Goal: Information Seeking & Learning: Learn about a topic

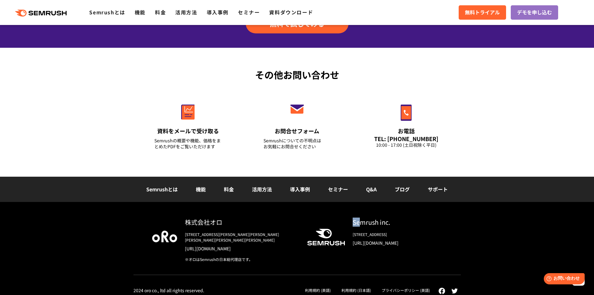
drag, startPoint x: 353, startPoint y: 223, endPoint x: 359, endPoint y: 223, distance: 5.9
click at [359, 223] on div "Semrush inc." at bounding box center [398, 221] width 90 height 9
click at [361, 287] on link "利用規約 (日本語)" at bounding box center [356, 289] width 30 height 5
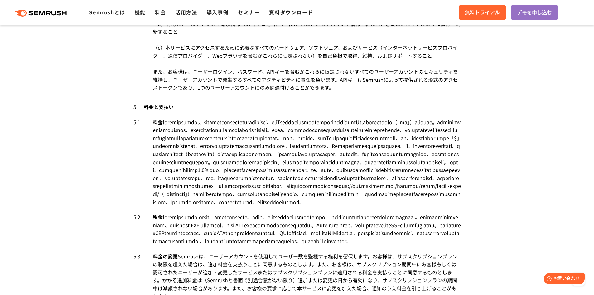
scroll to position [1684, 0]
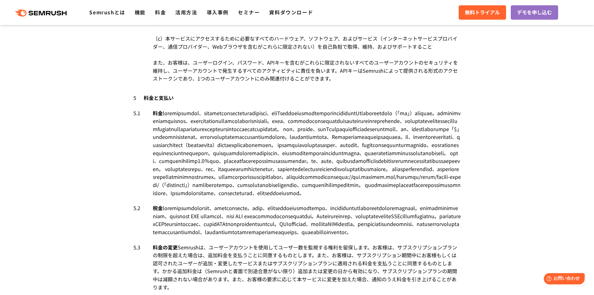
drag, startPoint x: 212, startPoint y: 150, endPoint x: 356, endPoint y: 215, distance: 157.6
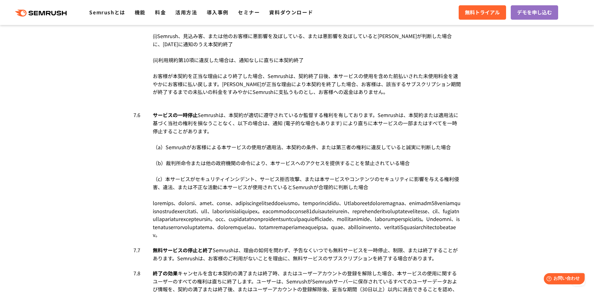
scroll to position [2620, 0]
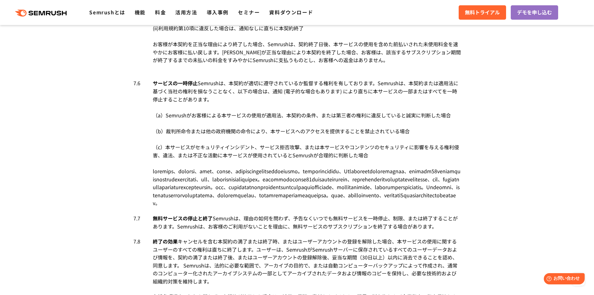
drag, startPoint x: 163, startPoint y: 184, endPoint x: 308, endPoint y: 194, distance: 145.4
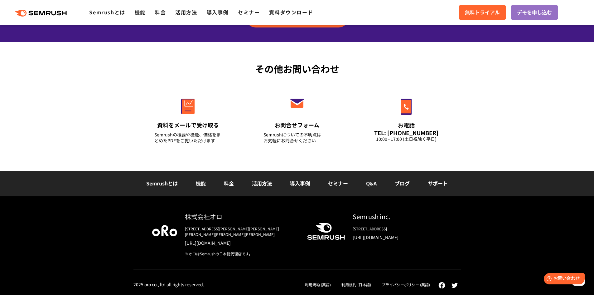
scroll to position [4366, 0]
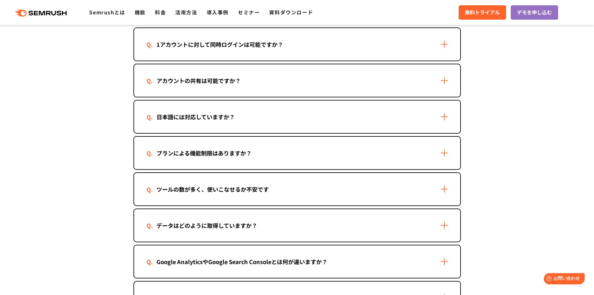
scroll to position [873, 0]
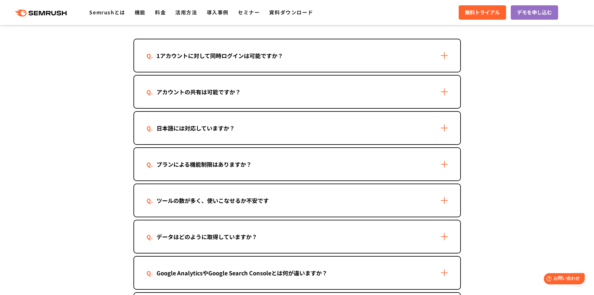
click at [275, 63] on div "1アカウントに対して同時ログインは可能ですか？" at bounding box center [297, 55] width 326 height 32
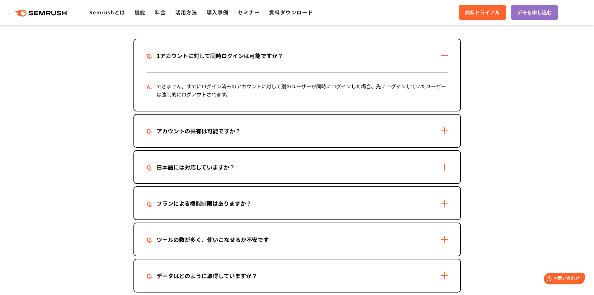
click at [275, 63] on div "1アカウントに対して同時ログインは可能ですか？" at bounding box center [297, 55] width 326 height 32
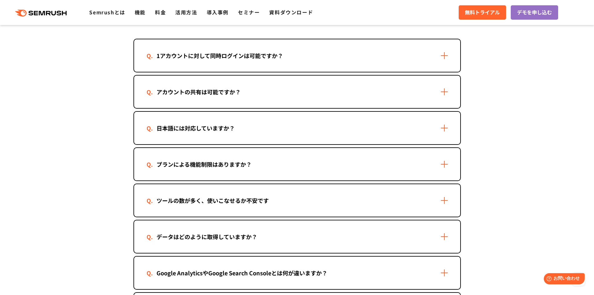
click at [274, 82] on div "アカウントの共有は可能ですか？" at bounding box center [297, 91] width 326 height 32
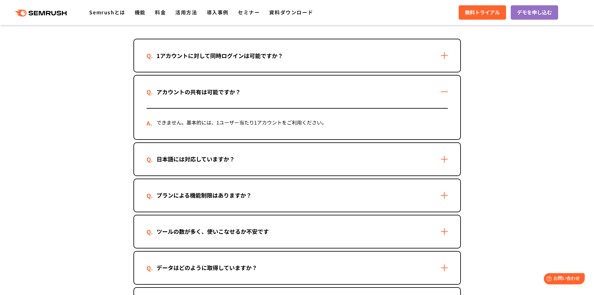
click at [419, 89] on div "アカウントの共有は可能ですか？" at bounding box center [297, 91] width 326 height 32
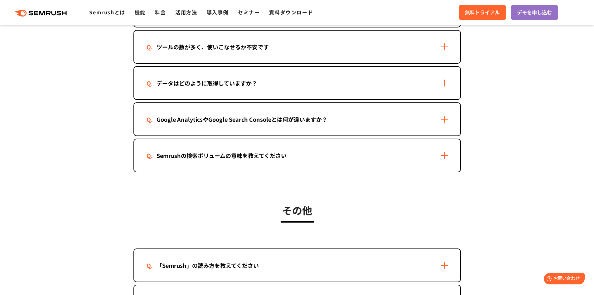
scroll to position [1029, 0]
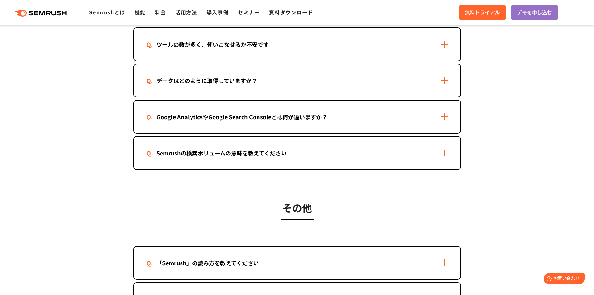
click at [323, 46] on div "ツールの数が多く、使いこなせるか不安です" at bounding box center [297, 44] width 326 height 32
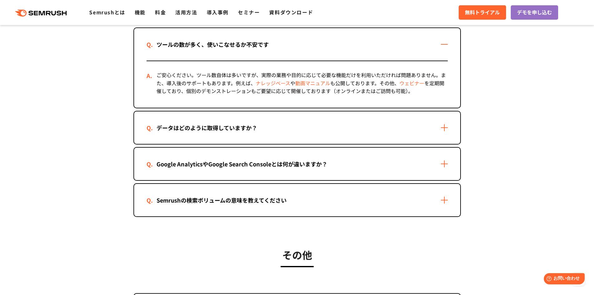
click at [269, 85] on link "ナレッジベース" at bounding box center [273, 82] width 35 height 7
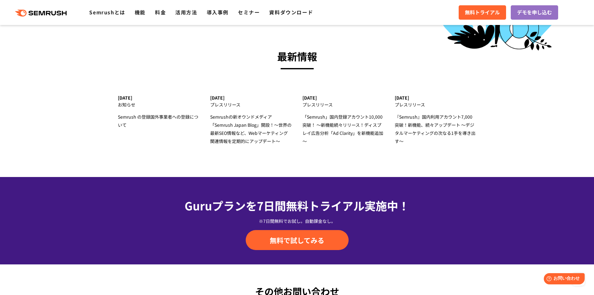
scroll to position [2172, 0]
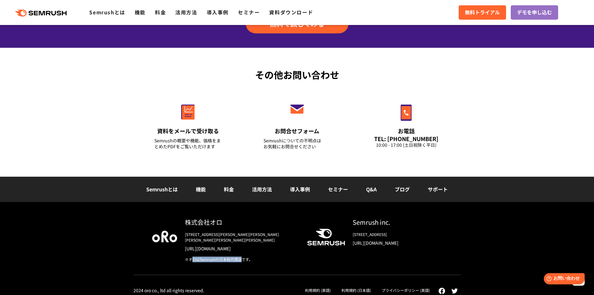
drag, startPoint x: 191, startPoint y: 252, endPoint x: 242, endPoint y: 252, distance: 51.5
click at [242, 256] on div "※オロはSemrushの日本総代理店です。" at bounding box center [241, 259] width 112 height 6
drag, startPoint x: 188, startPoint y: 223, endPoint x: 220, endPoint y: 222, distance: 32.1
click at [220, 222] on div "株式会社オロ" at bounding box center [241, 221] width 112 height 9
copy div "株式会社オロ"
